Goal: Find specific page/section: Find specific page/section

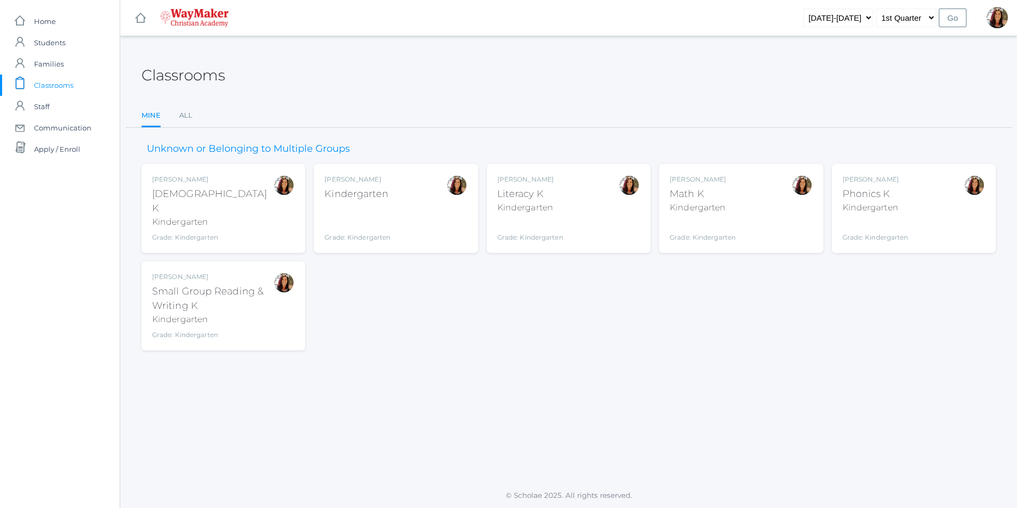
click at [717, 216] on div "[PERSON_NAME] Math K Kindergarten Grade: Kindergarten KINDER" at bounding box center [703, 209] width 66 height 68
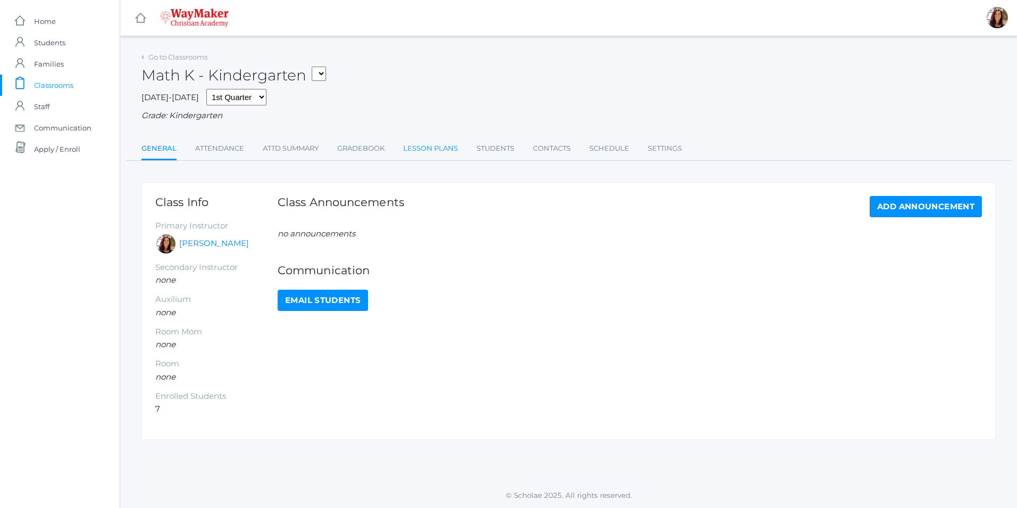
click at [443, 156] on link "Lesson Plans" at bounding box center [430, 148] width 55 height 21
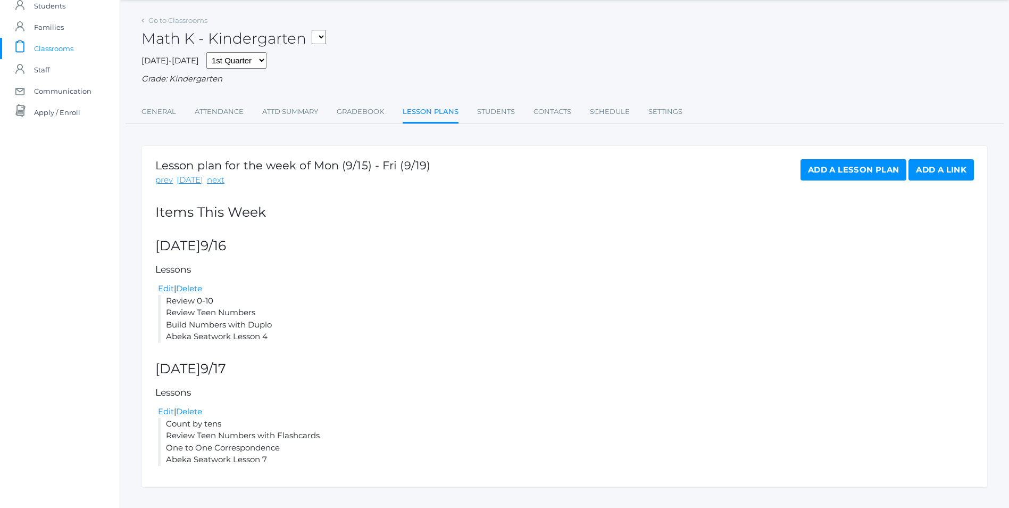
scroll to position [53, 0]
